Goal: Information Seeking & Learning: Learn about a topic

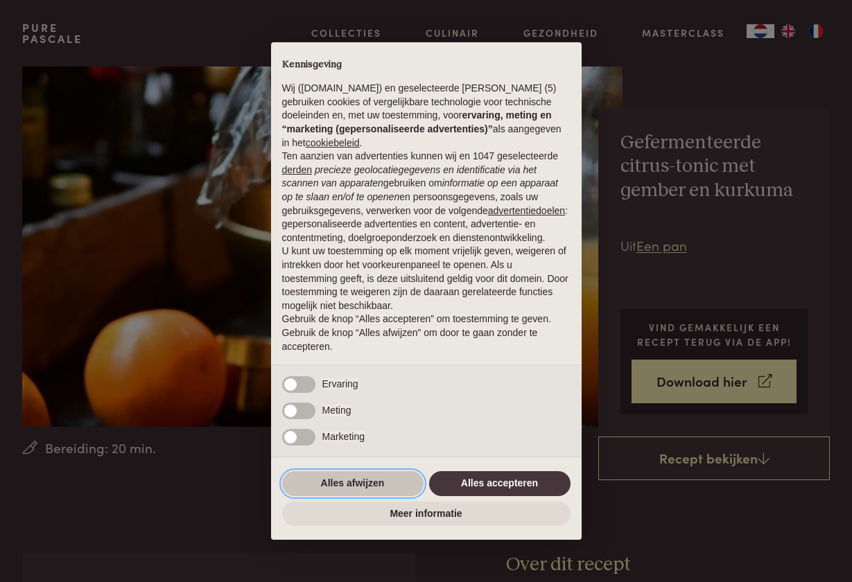
click at [363, 492] on button "Alles afwijzen" at bounding box center [352, 483] width 141 height 25
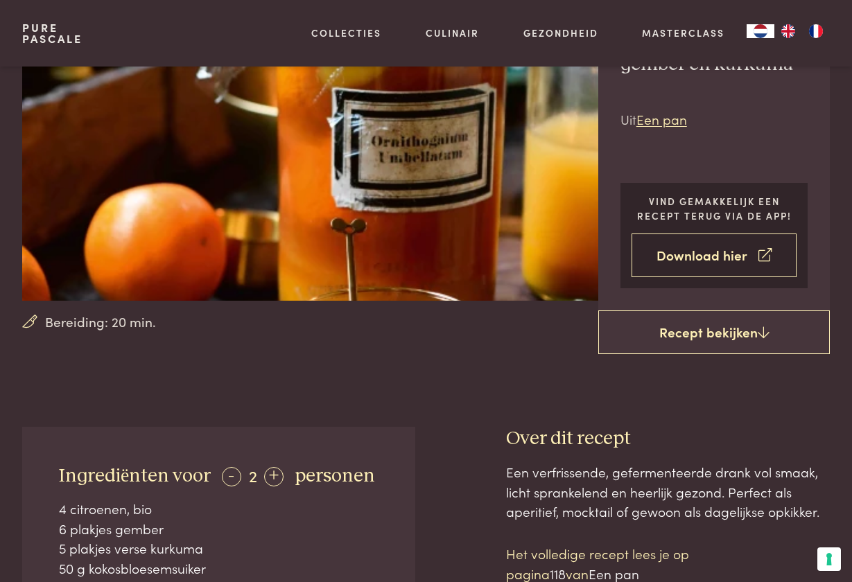
scroll to position [128, 0]
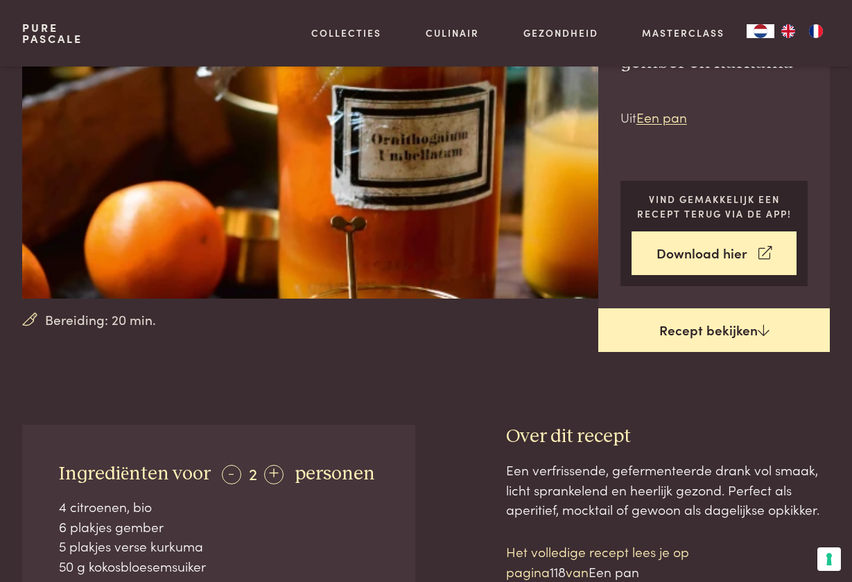
click at [686, 340] on link "Recept bekijken" at bounding box center [714, 331] width 232 height 44
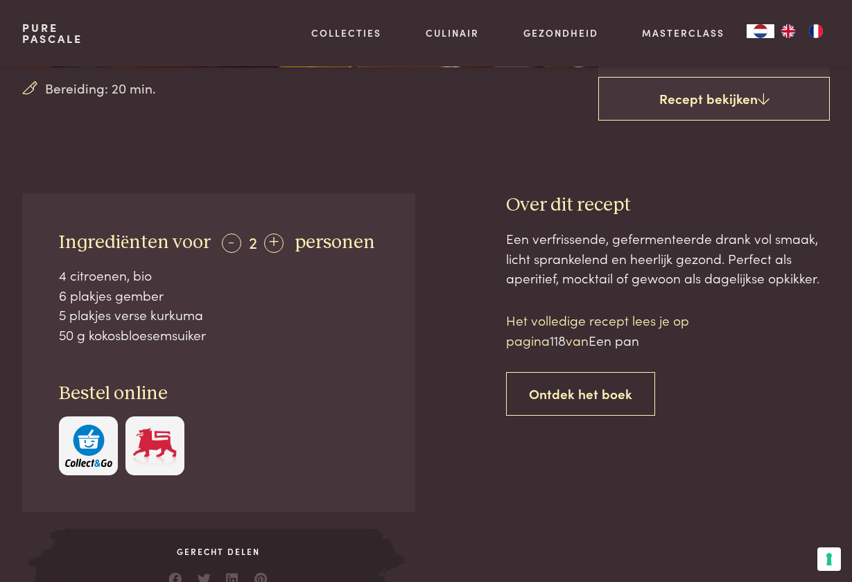
scroll to position [358, 0]
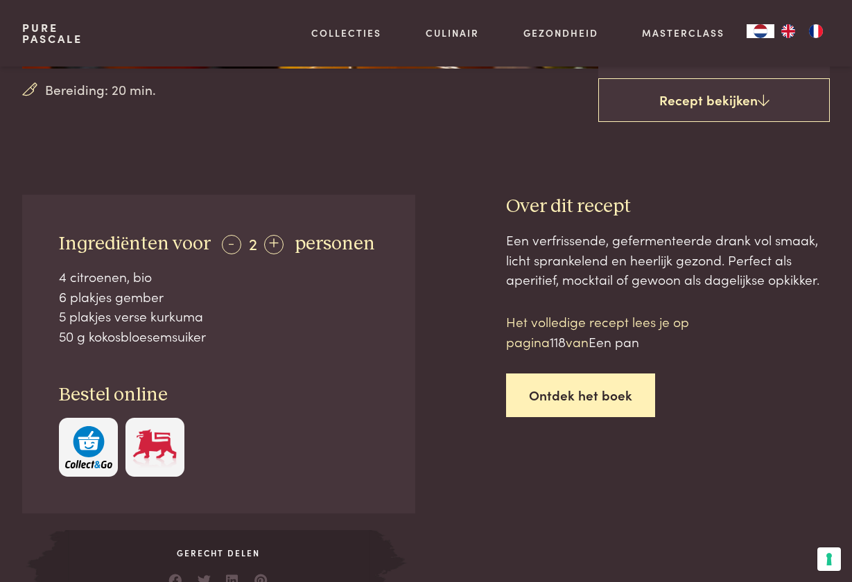
click at [616, 400] on link "Ontdek het boek" at bounding box center [580, 396] width 149 height 44
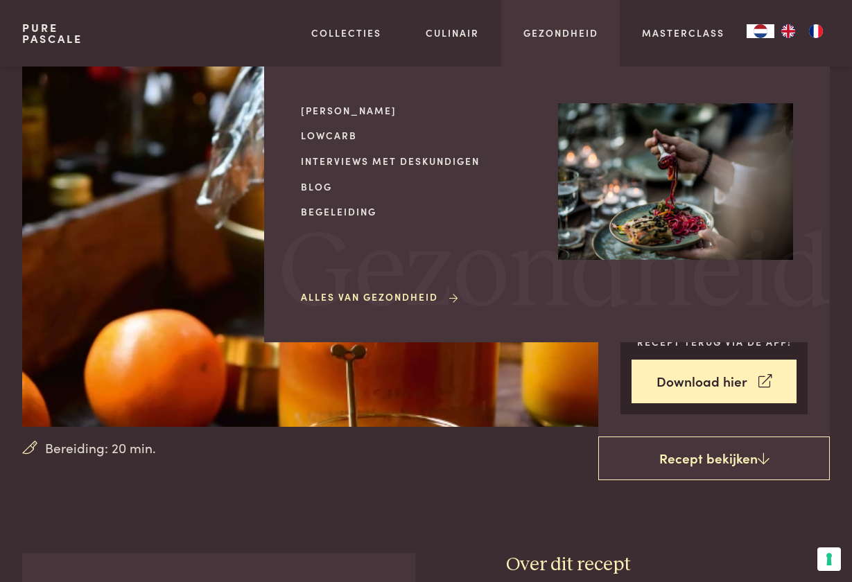
scroll to position [1107, 0]
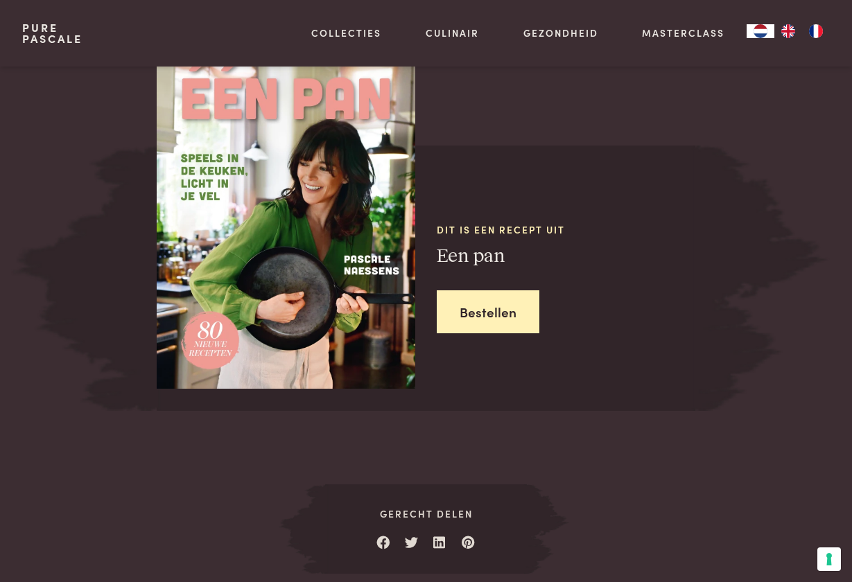
scroll to position [550, 0]
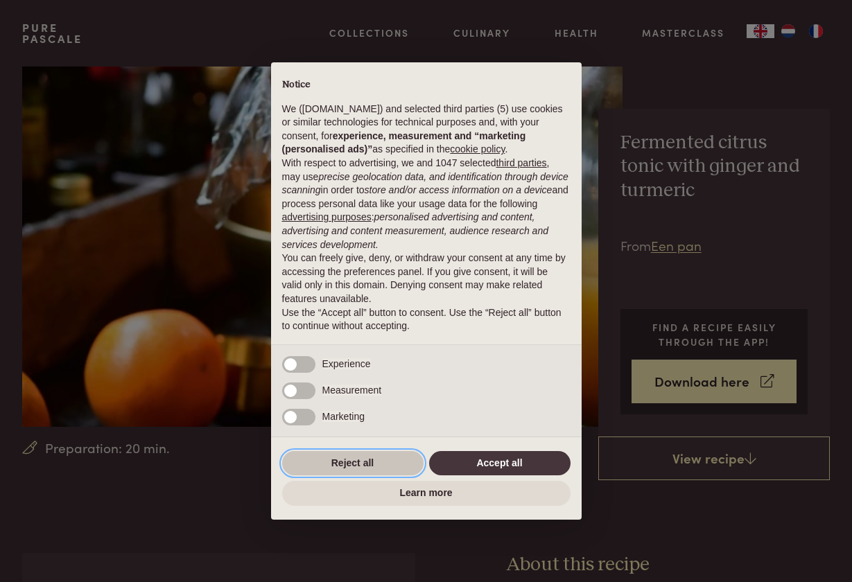
click at [342, 463] on button "Reject all" at bounding box center [352, 463] width 141 height 25
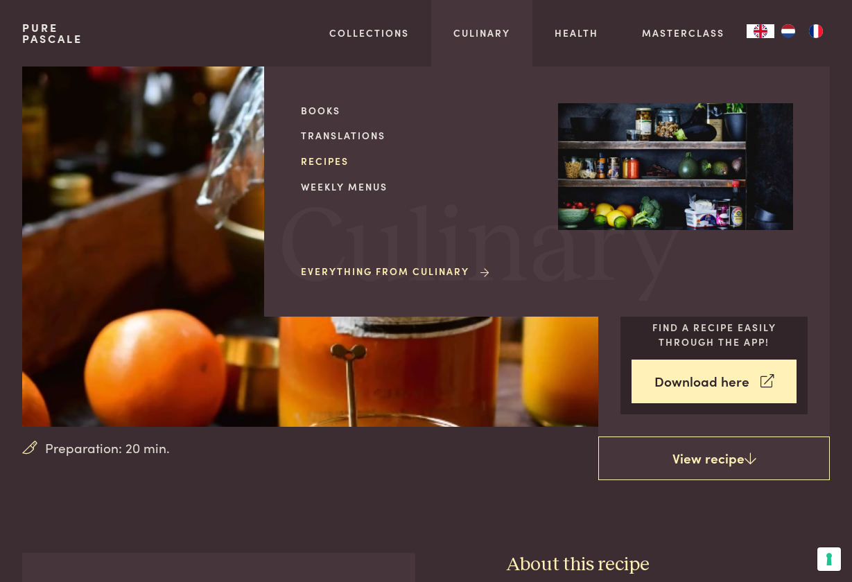
click at [330, 160] on link "Recipes" at bounding box center [418, 161] width 235 height 15
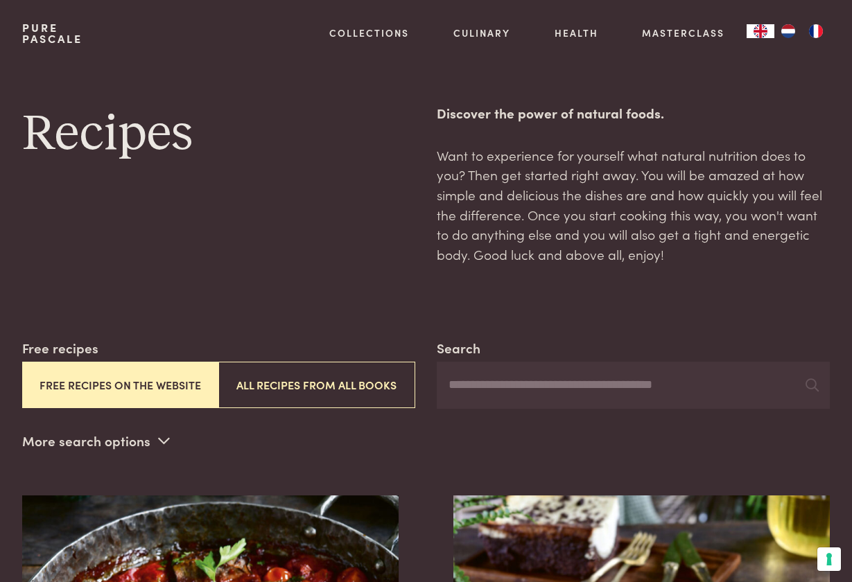
click at [813, 35] on img "FR" at bounding box center [816, 31] width 17 height 14
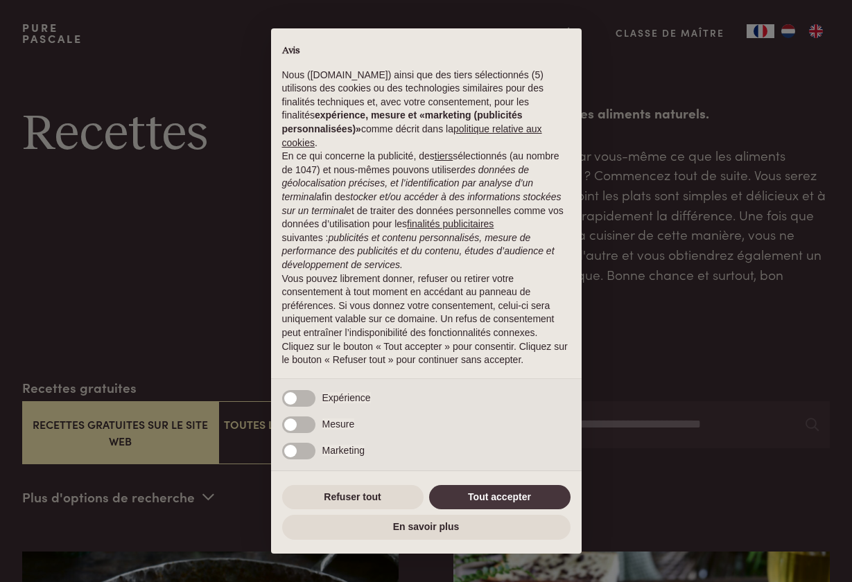
click at [781, 30] on div "× Avis Nous (purepascale.com) ainsi que des tiers sélectionnés (5) utilisons de…" at bounding box center [426, 291] width 852 height 582
click at [786, 31] on div "× Avis Nous (purepascale.com) ainsi que des tiers sélectionnés (5) utilisons de…" at bounding box center [426, 291] width 852 height 582
click at [388, 496] on button "Refuser tout" at bounding box center [352, 497] width 141 height 25
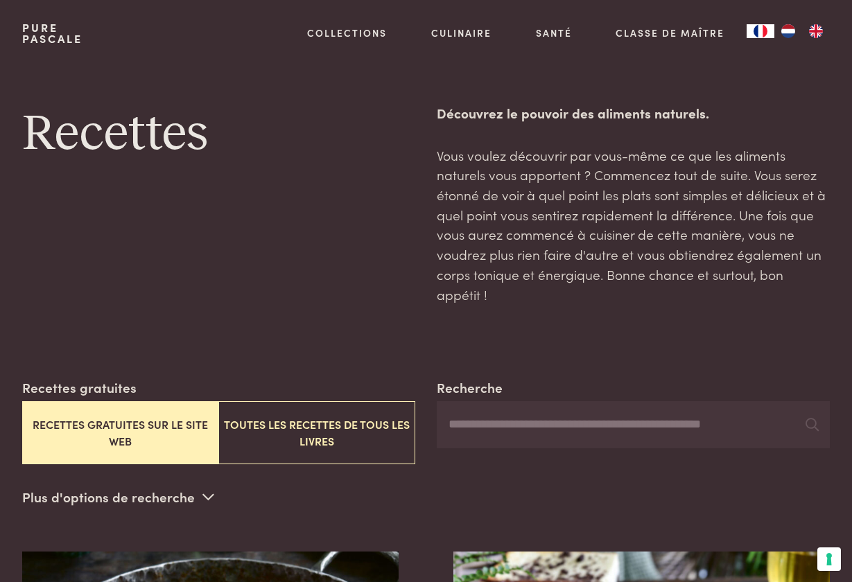
click at [790, 28] on img "NL" at bounding box center [788, 31] width 17 height 14
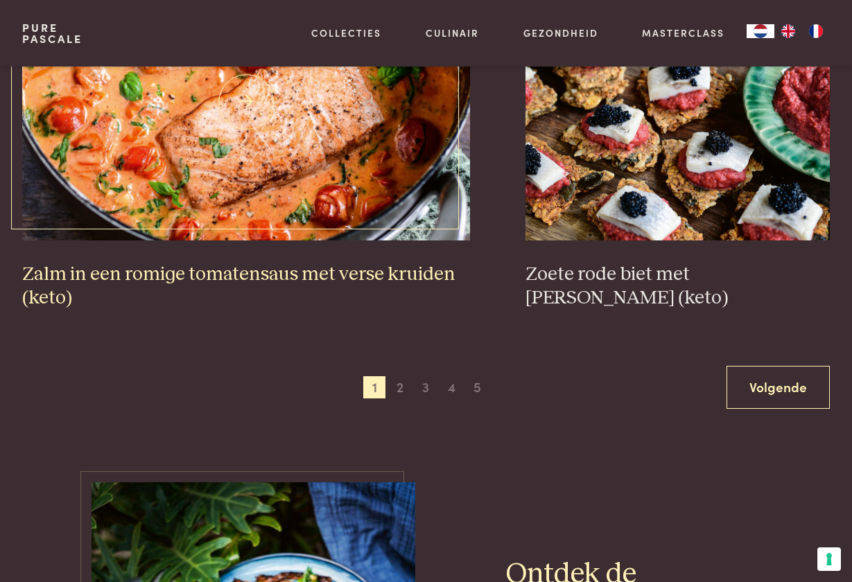
scroll to position [2537, 0]
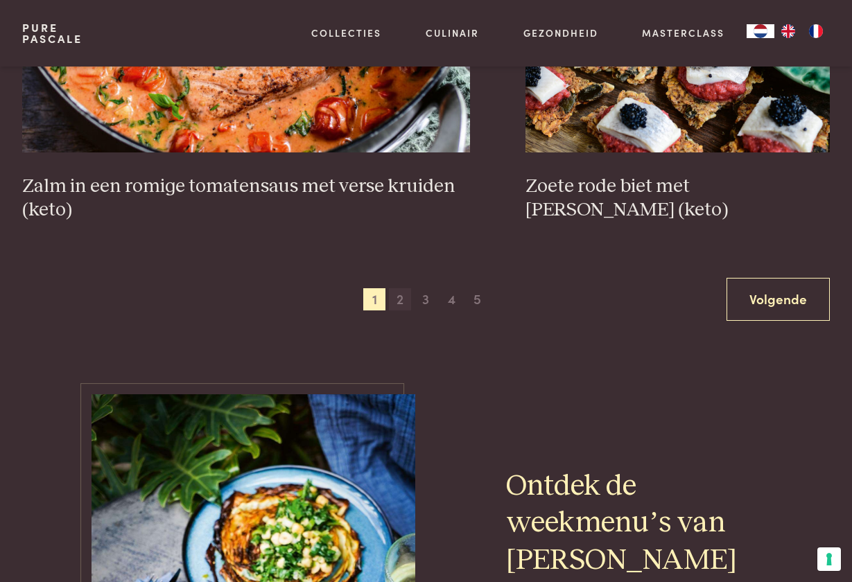
click at [397, 293] on span "2" at bounding box center [400, 299] width 22 height 22
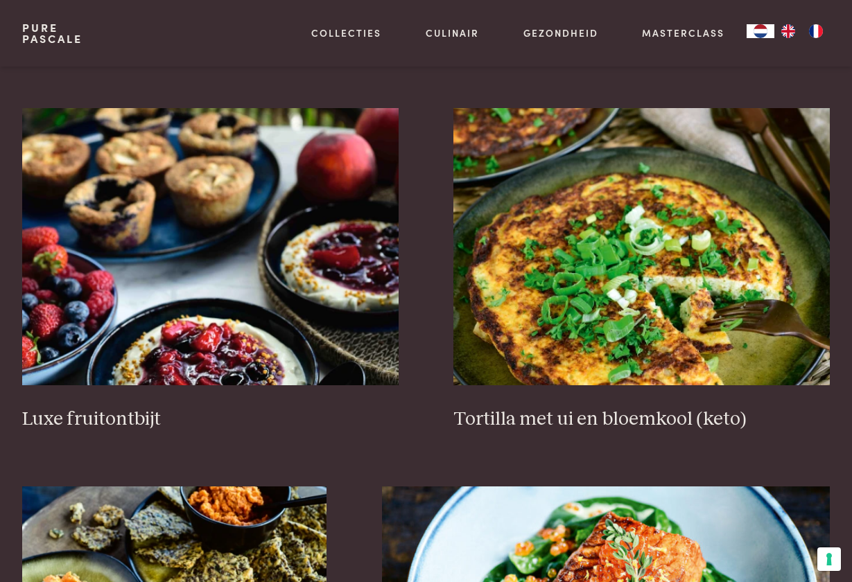
scroll to position [1577, 0]
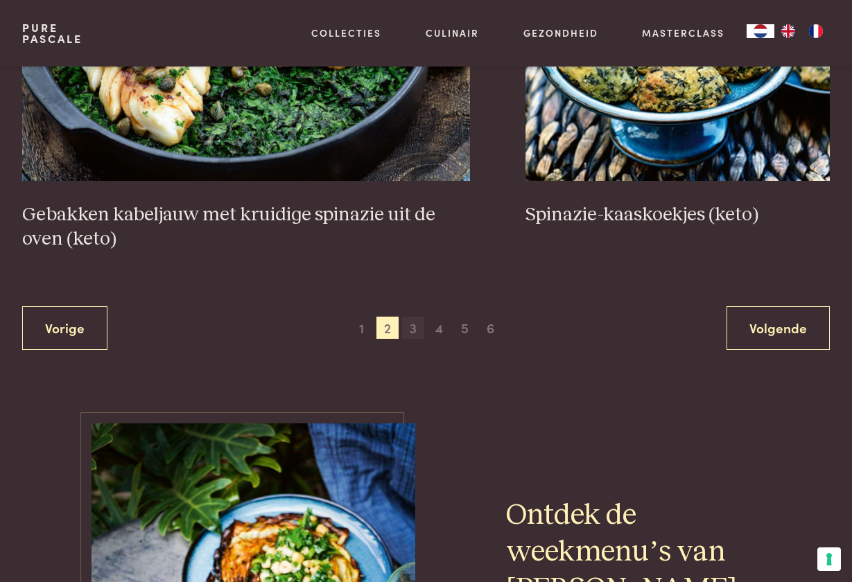
click at [415, 322] on span "3" at bounding box center [413, 328] width 22 height 22
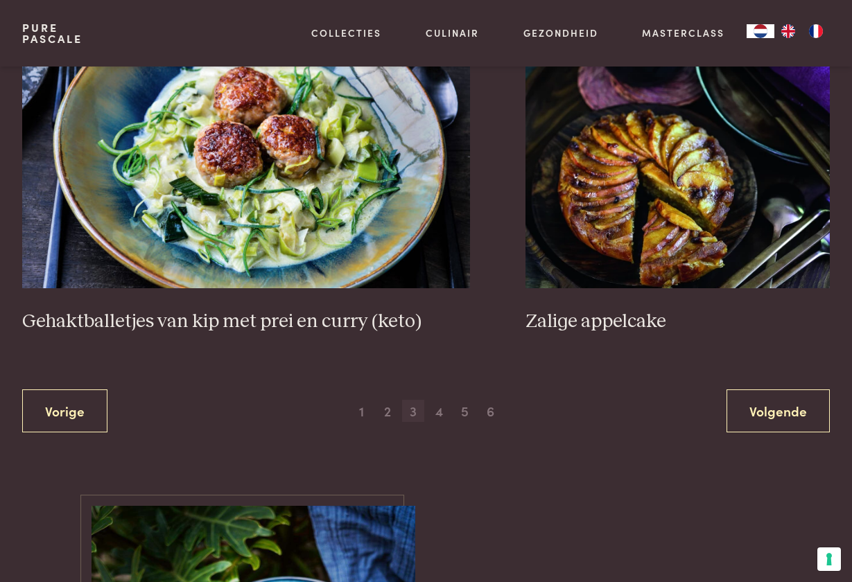
scroll to position [2523, 0]
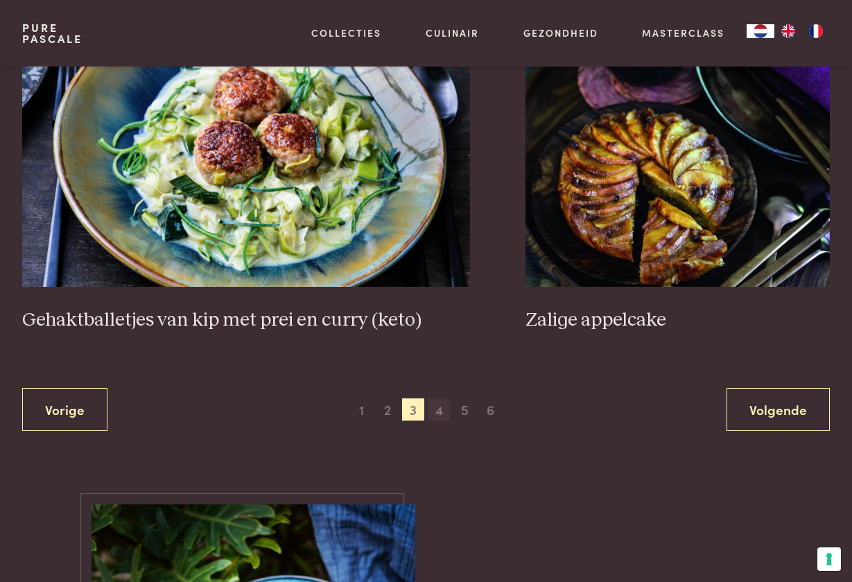
click at [436, 402] on span "4" at bounding box center [439, 410] width 22 height 22
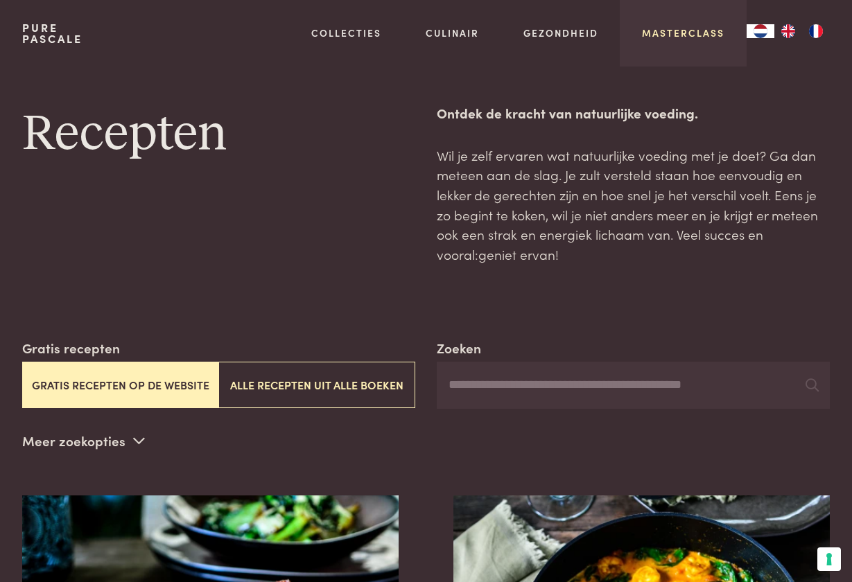
click at [697, 31] on link "Masterclass" at bounding box center [683, 33] width 83 height 15
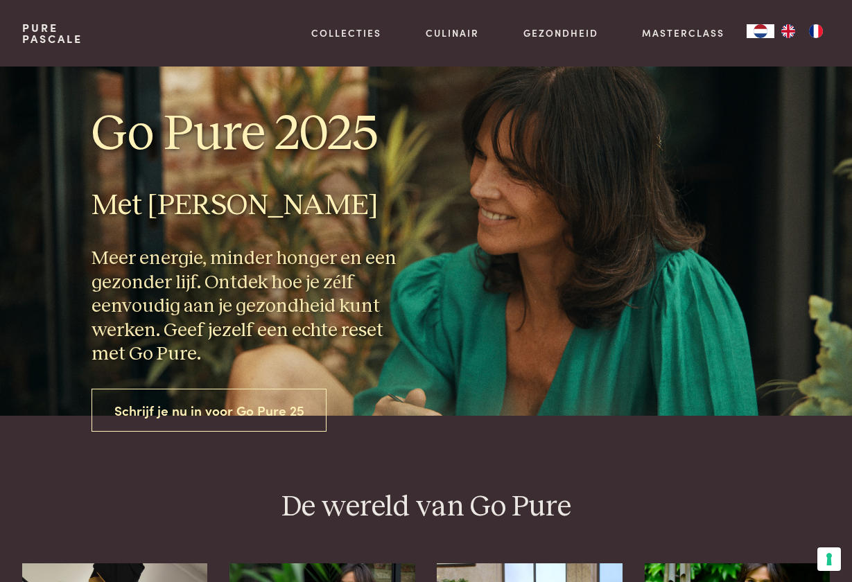
click at [237, 410] on link "Schrijf je nu in voor Go Pure 25" at bounding box center [210, 411] width 236 height 44
